Goal: Task Accomplishment & Management: Manage account settings

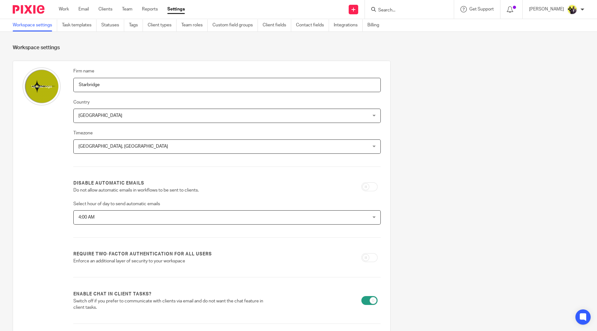
click at [83, 31] on div "Workspace settings Task templates Statuses Tags Client types Team roles Custom …" at bounding box center [298, 25] width 597 height 13
click at [78, 26] on link "Task templates" at bounding box center [79, 25] width 35 height 12
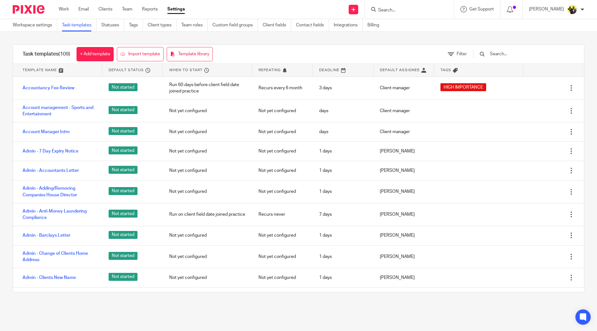
click at [527, 54] on input "text" at bounding box center [526, 53] width 74 height 7
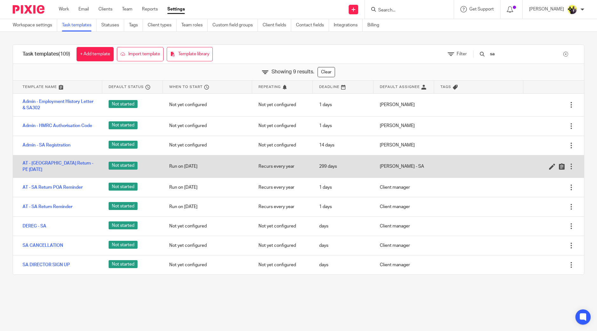
type input "sa"
click at [568, 167] on div at bounding box center [571, 166] width 6 height 6
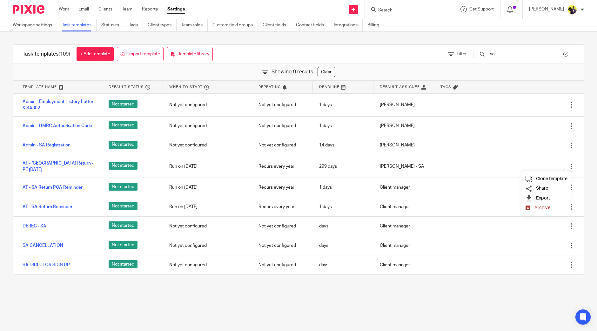
click at [549, 178] on span "Clone template" at bounding box center [551, 178] width 31 height 5
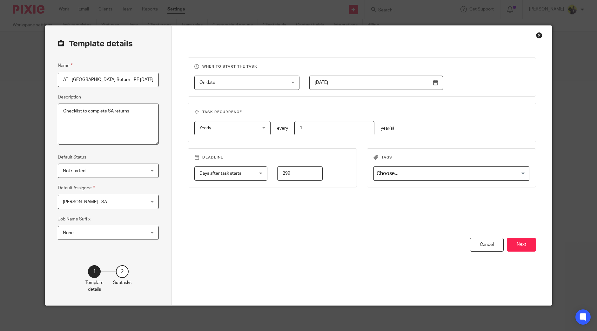
click at [69, 79] on input "AT - [GEOGRAPHIC_DATA] Return - PE [DATE] [DATE]" at bounding box center [108, 80] width 101 height 14
drag, startPoint x: 100, startPoint y: 78, endPoint x: 304, endPoint y: 28, distance: 209.8
click at [304, 28] on div "Template details Name AT - CGT Return - PE [DATE] [DATE] Description Checklist …" at bounding box center [298, 165] width 507 height 279
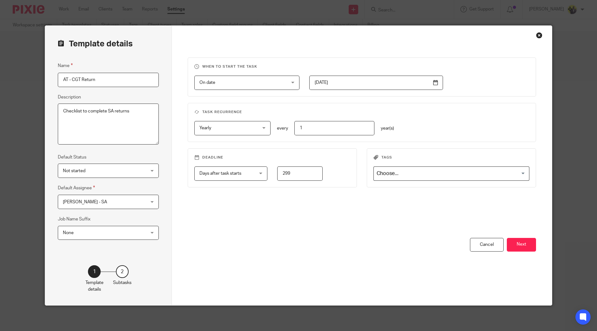
type input "AT - CGT Return"
drag, startPoint x: 135, startPoint y: 116, endPoint x: 24, endPoint y: 110, distance: 110.6
click at [24, 110] on div "Template details Name AT - CGT Return Description Checklist to complete SA retu…" at bounding box center [298, 165] width 597 height 331
click at [129, 206] on span "Chirag Patoliya - SA" at bounding box center [101, 201] width 77 height 13
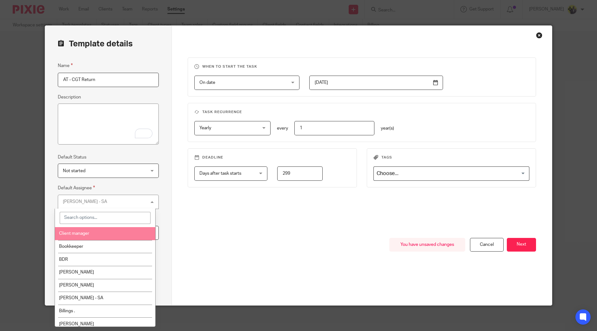
click at [101, 232] on li "Client manager" at bounding box center [105, 233] width 100 height 13
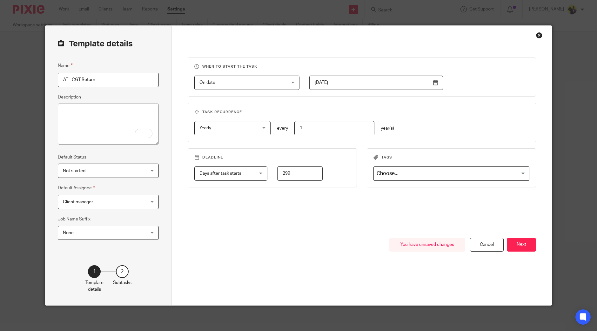
click at [250, 125] on span "Yearly" at bounding box center [227, 127] width 57 height 13
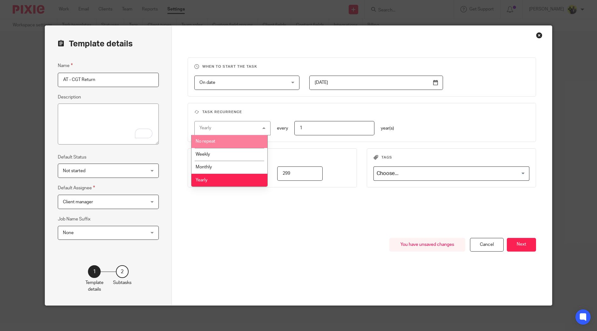
click at [241, 138] on li "No repeat" at bounding box center [229, 141] width 76 height 13
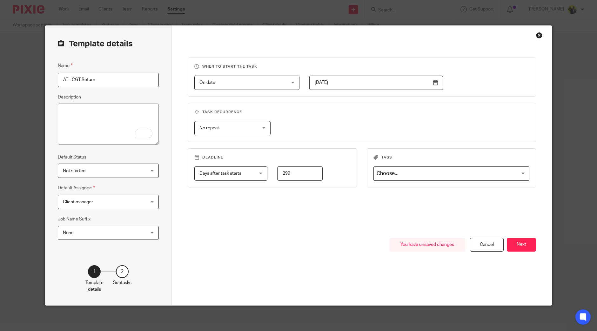
click at [250, 175] on span "Days after task starts" at bounding box center [226, 173] width 54 height 13
click at [290, 174] on input "299" at bounding box center [299, 173] width 45 height 14
drag, startPoint x: 296, startPoint y: 173, endPoint x: 223, endPoint y: 155, distance: 76.1
click at [223, 155] on fieldset "Deadline Days after task starts Days after task starts Days after task starts W…" at bounding box center [272, 167] width 169 height 39
type input "7"
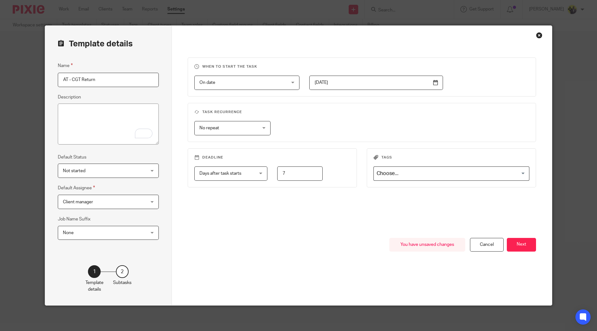
click at [464, 182] on fieldset "Tags Loading..." at bounding box center [451, 167] width 169 height 39
click at [457, 177] on input "Search for option" at bounding box center [449, 173] width 151 height 11
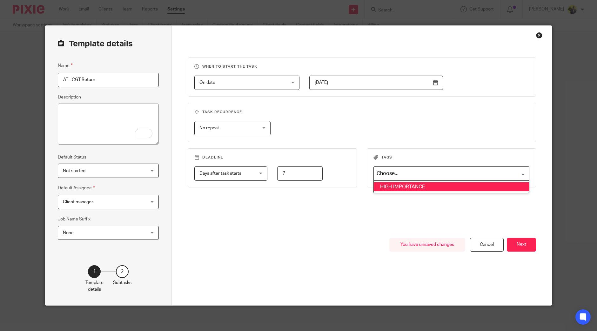
click at [435, 185] on li "HIGH IMPORTANCE" at bounding box center [451, 186] width 155 height 9
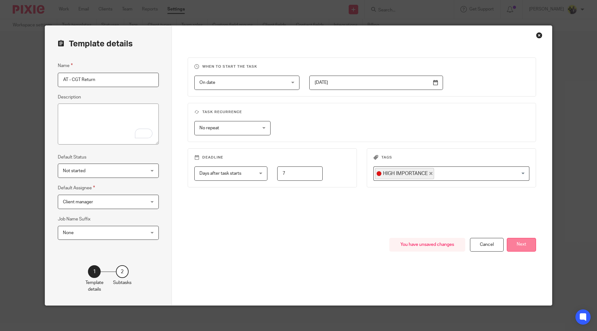
click at [518, 243] on button "Next" at bounding box center [521, 245] width 29 height 14
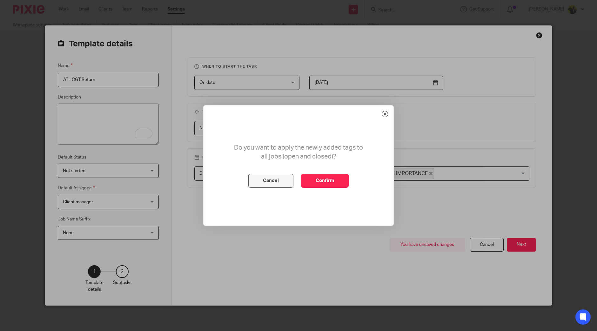
click at [281, 177] on button "Cancel" at bounding box center [270, 181] width 45 height 14
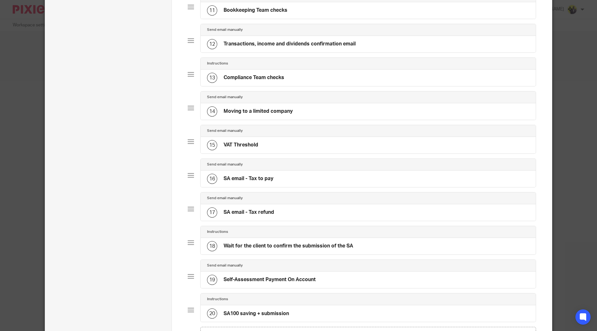
scroll to position [493, 0]
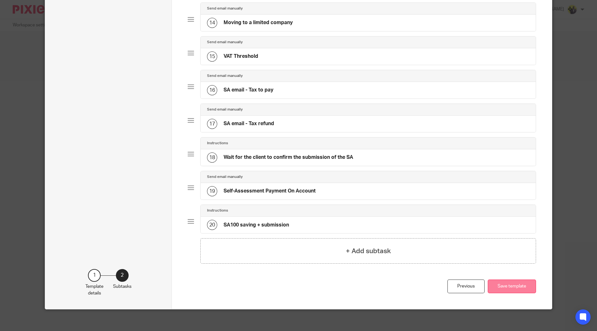
click at [517, 279] on button "Save template" at bounding box center [512, 286] width 48 height 14
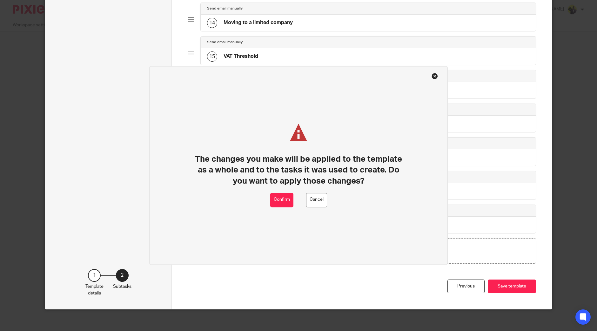
click at [275, 210] on div "The changes you make will be applied to the template as a whole and to the task…" at bounding box center [298, 165] width 298 height 198
click at [280, 200] on button "Confirm" at bounding box center [281, 200] width 23 height 14
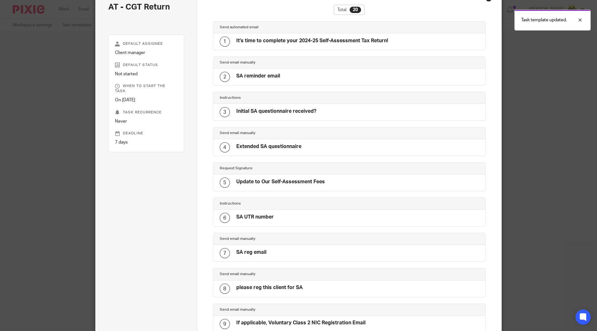
scroll to position [22, 0]
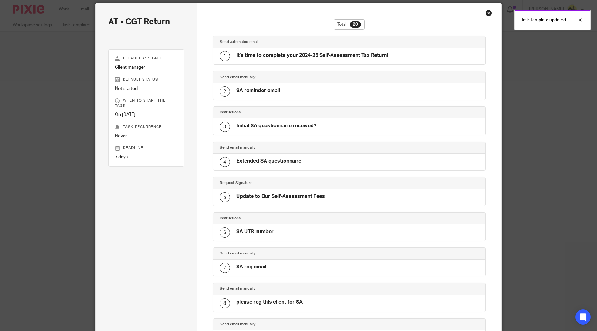
click at [557, 115] on div "AT - CGT Return Default assignee Client manager Default status Not started When…" at bounding box center [298, 165] width 597 height 331
